Goal: Find specific page/section: Find specific page/section

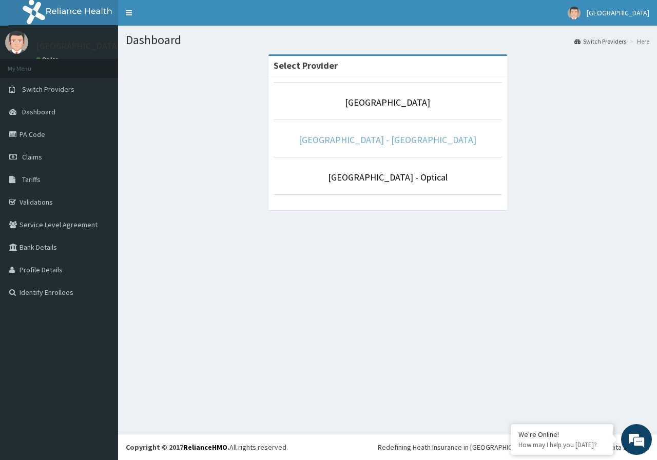
click at [391, 143] on link "[GEOGRAPHIC_DATA] - [GEOGRAPHIC_DATA]" at bounding box center [388, 140] width 178 height 12
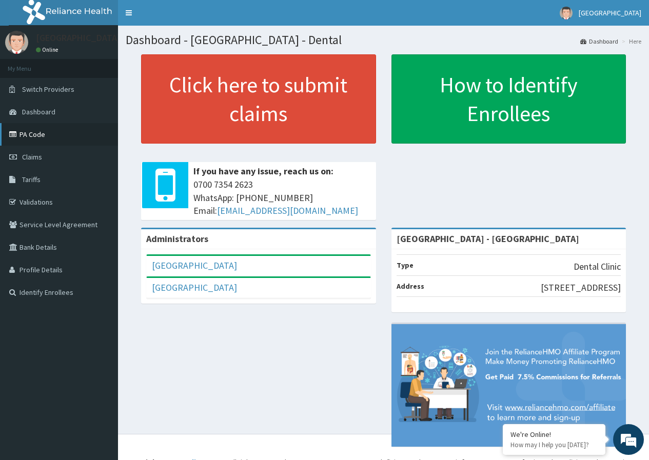
click at [56, 132] on link "PA Code" at bounding box center [59, 134] width 118 height 23
